Goal: Task Accomplishment & Management: Manage account settings

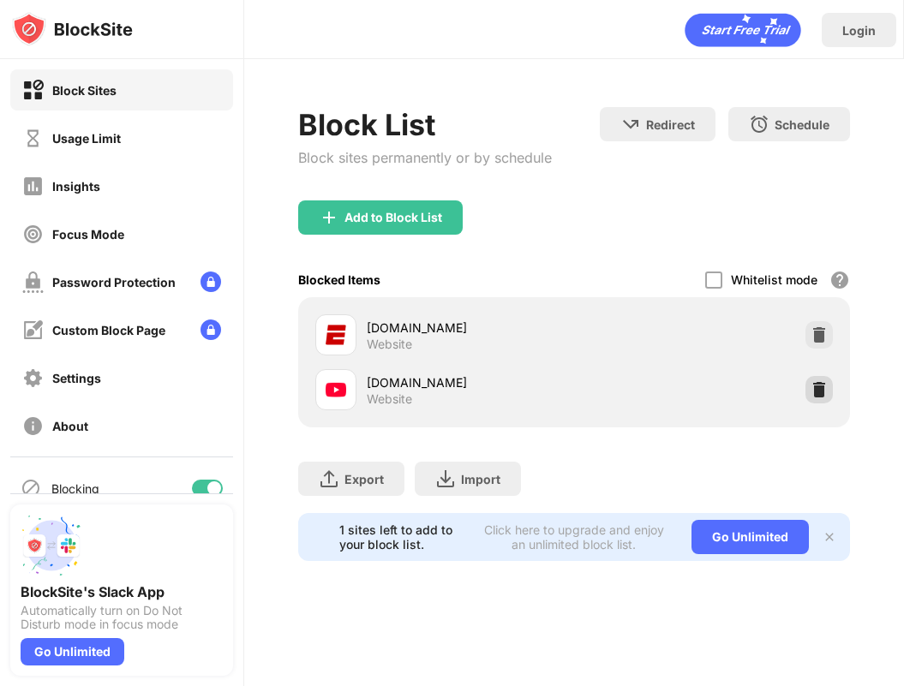
click at [805, 382] on div at bounding box center [818, 389] width 27 height 27
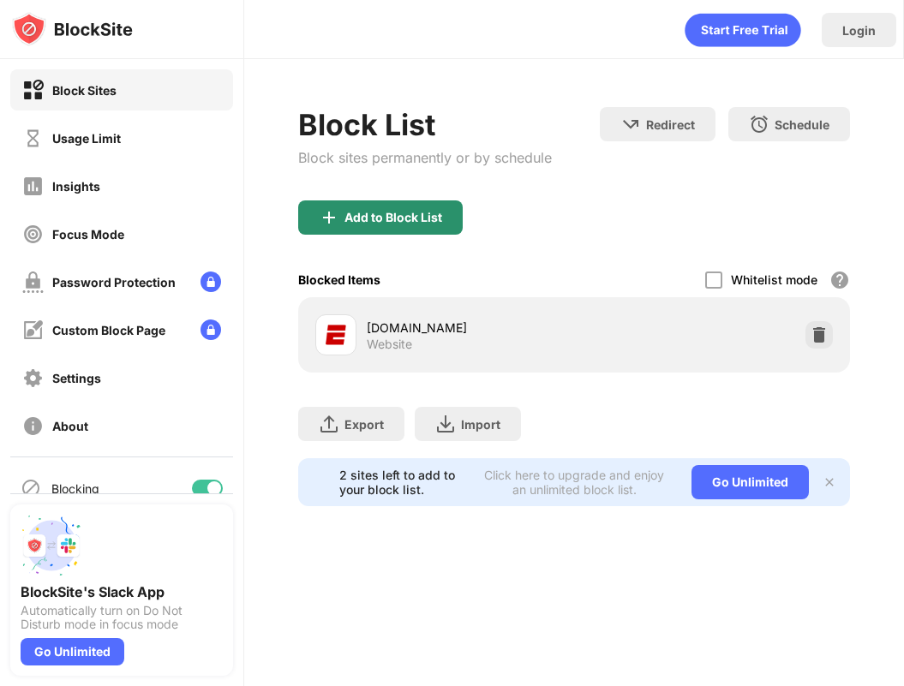
click at [383, 234] on div "Add to Block List" at bounding box center [380, 217] width 164 height 34
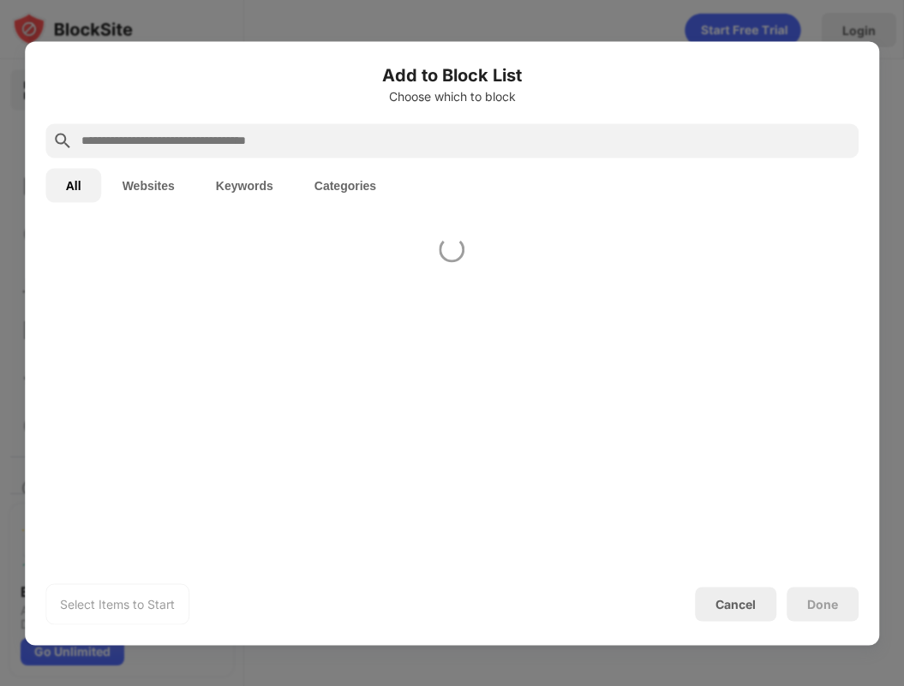
click at [396, 146] on input "text" at bounding box center [466, 140] width 773 height 21
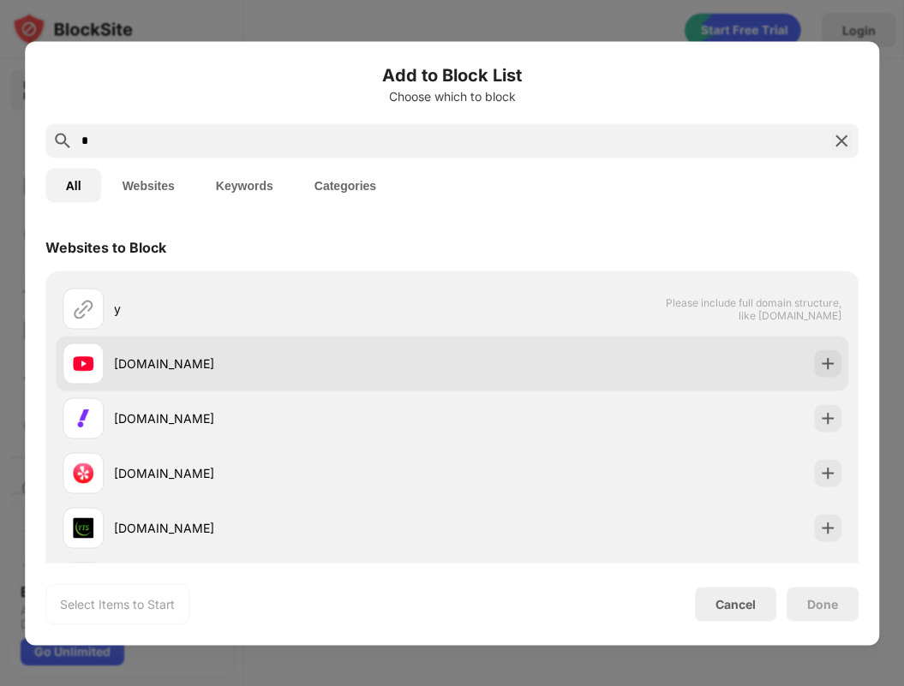
type input "*"
click at [359, 363] on div "[DOMAIN_NAME]" at bounding box center [283, 364] width 338 height 18
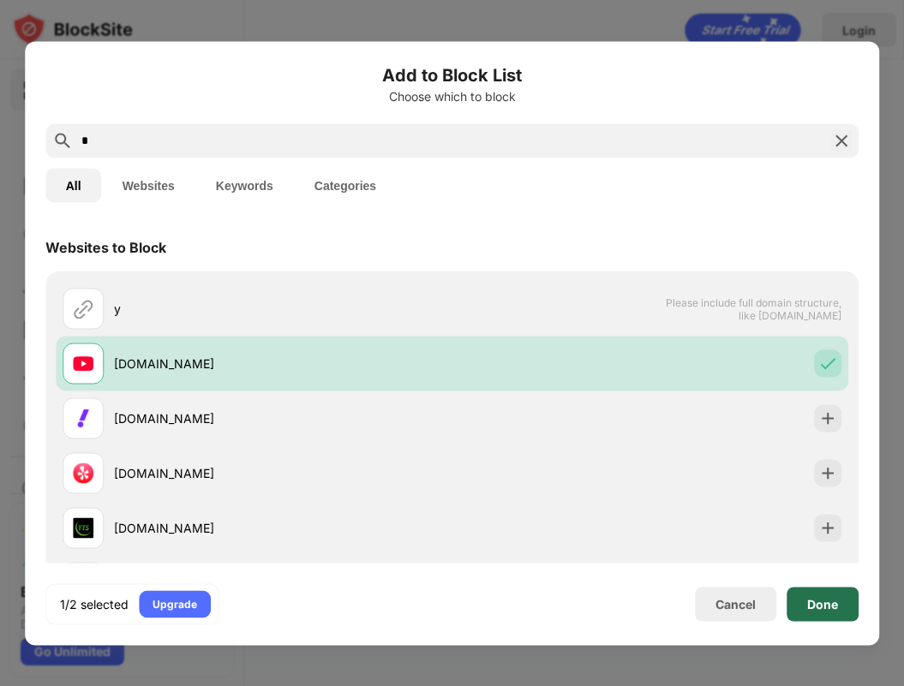
click at [795, 591] on div "Done" at bounding box center [822, 604] width 72 height 34
